Goal: Information Seeking & Learning: Find specific fact

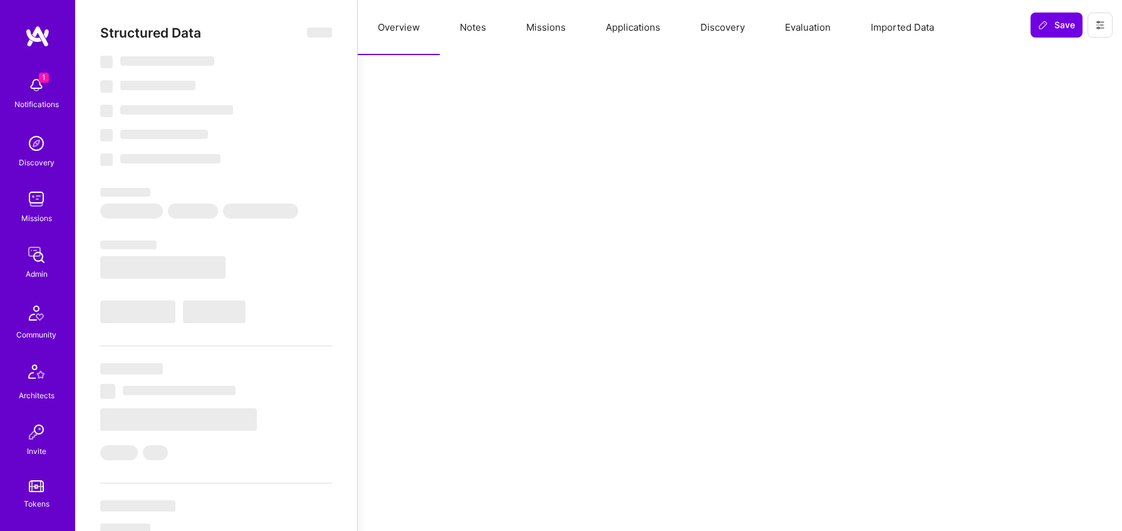
click at [472, 28] on button "Notes" at bounding box center [473, 27] width 66 height 55
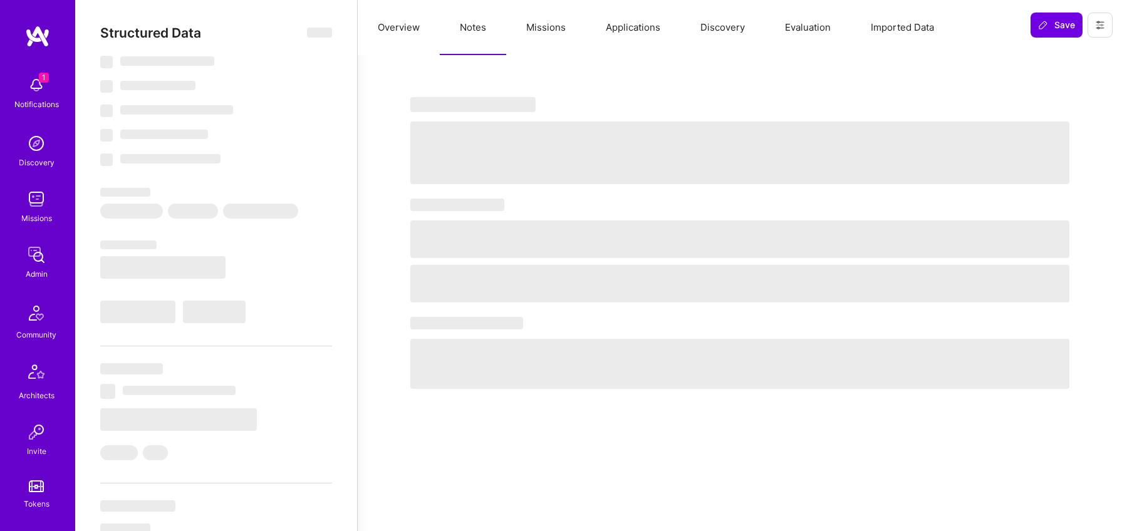
click at [554, 221] on span "‌" at bounding box center [739, 240] width 659 height 38
select select "Right Now"
select select "5"
select select "4"
select select "7"
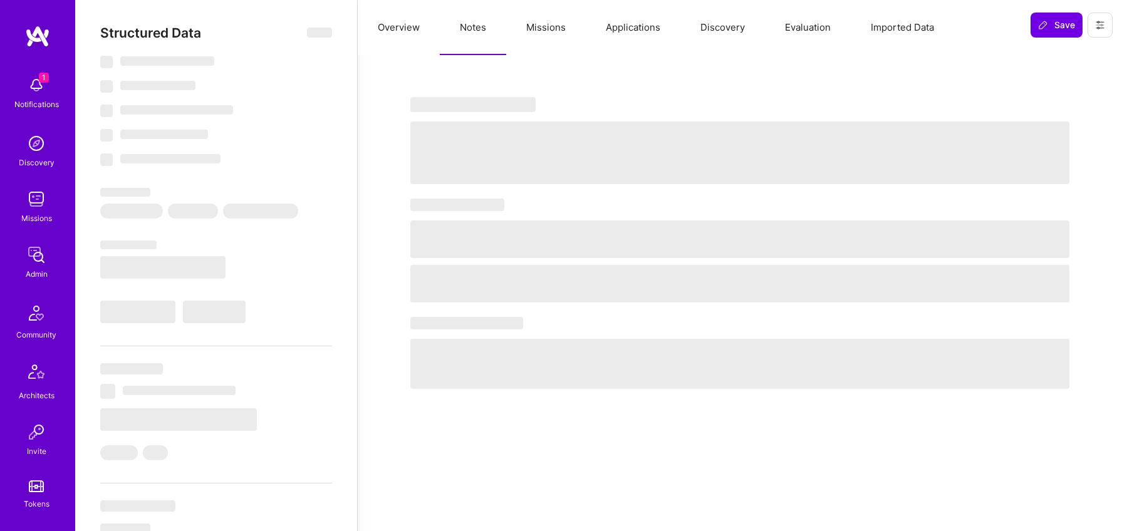
select select "7"
select select "US"
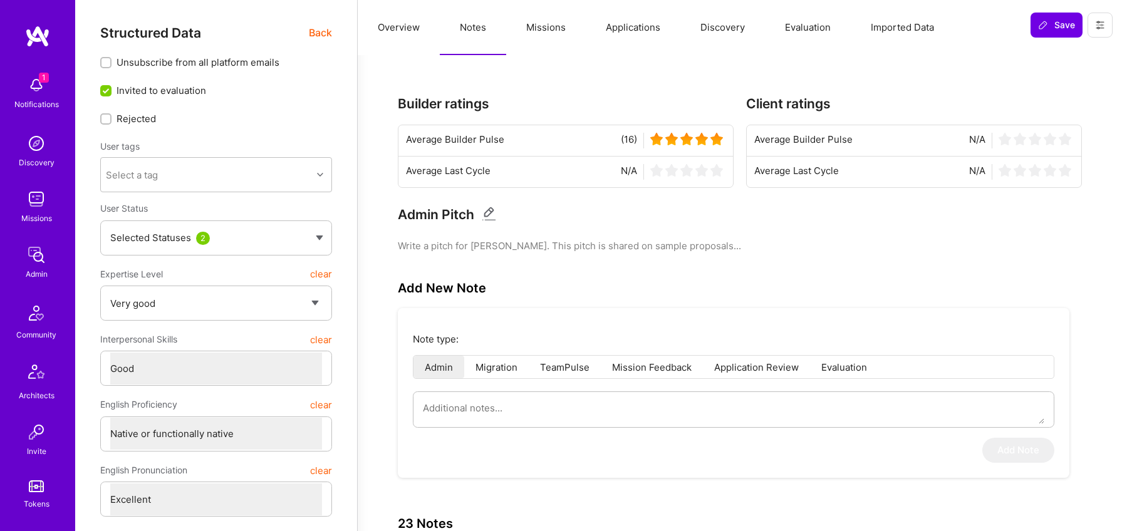
click at [319, 29] on span "Back" at bounding box center [320, 33] width 23 height 16
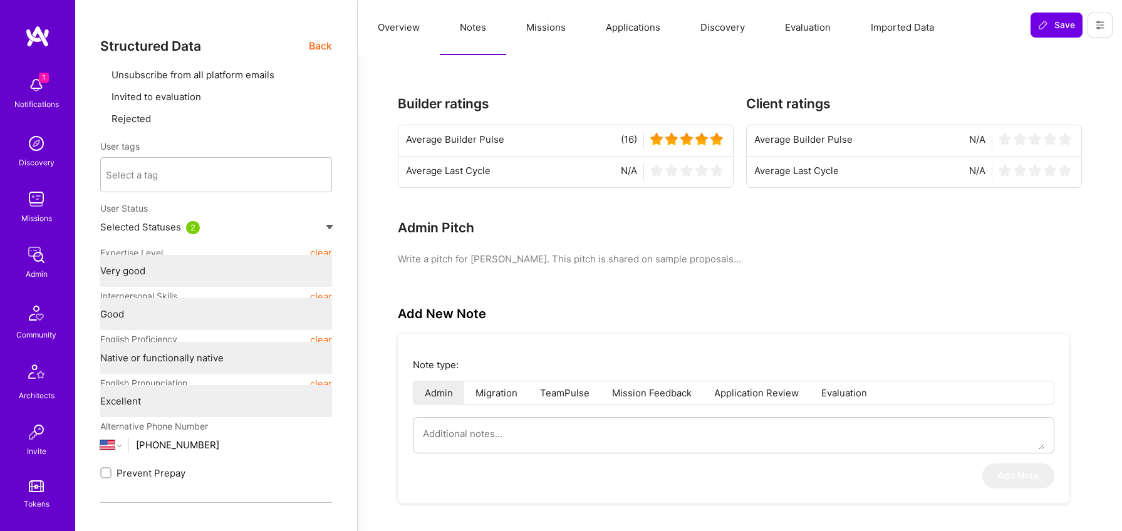
type textarea "x"
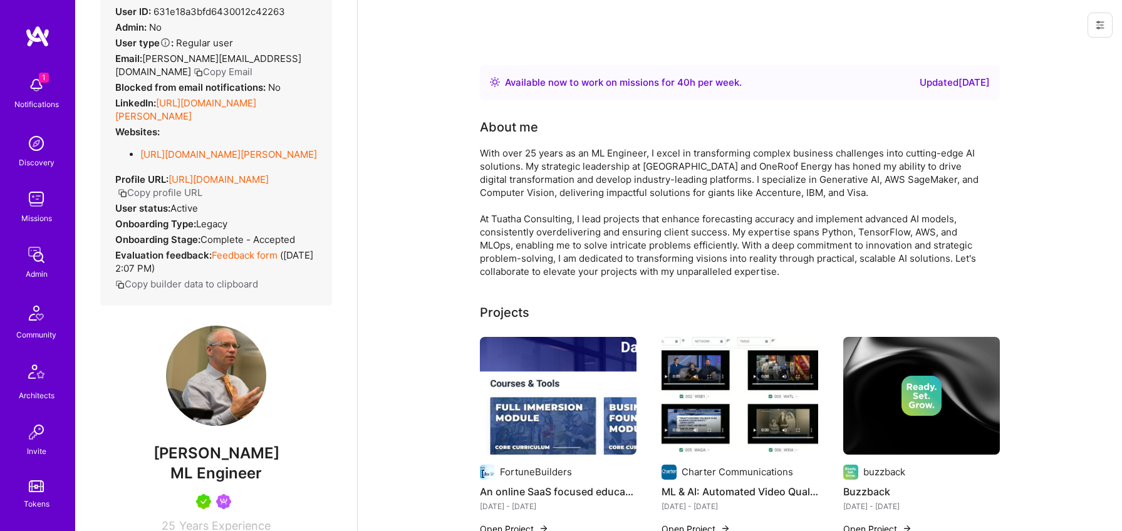
scroll to position [69, 0]
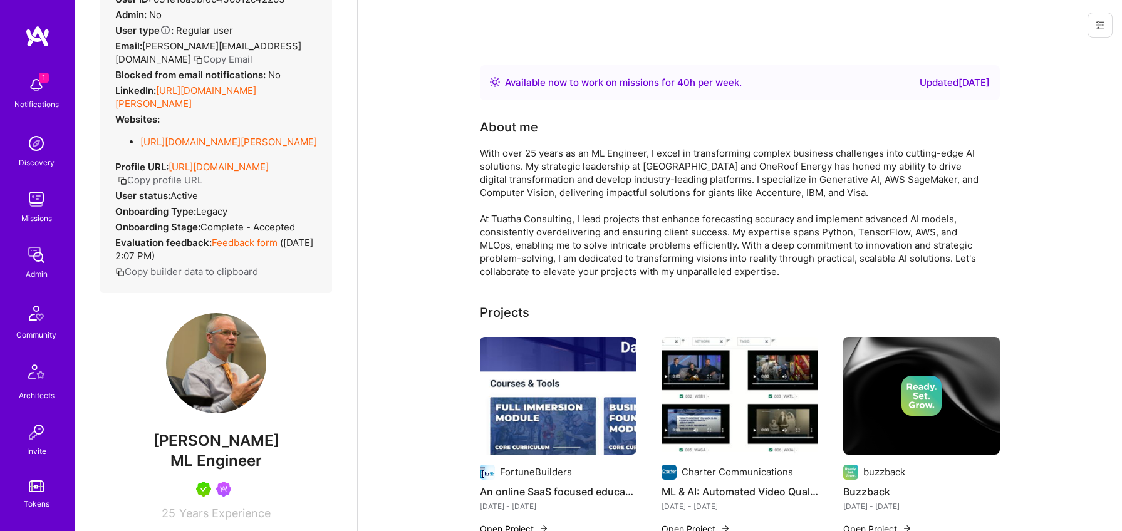
click at [202, 450] on span "[PERSON_NAME]" at bounding box center [216, 441] width 232 height 19
copy span "[PERSON_NAME]"
